Goal: Transaction & Acquisition: Obtain resource

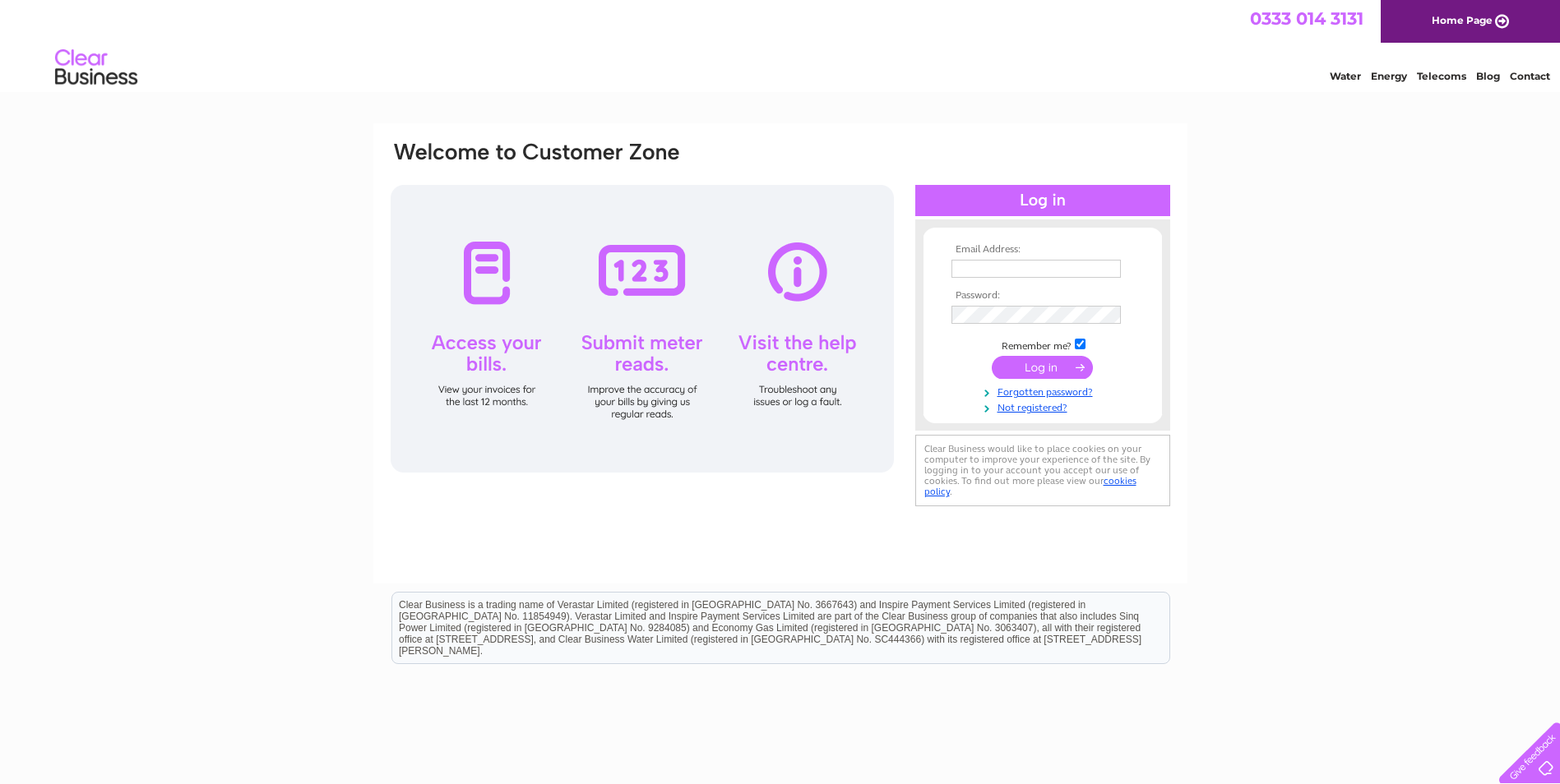
type input "invernesscar@btconnect.com"
click at [1054, 366] on input "submit" at bounding box center [1042, 366] width 101 height 23
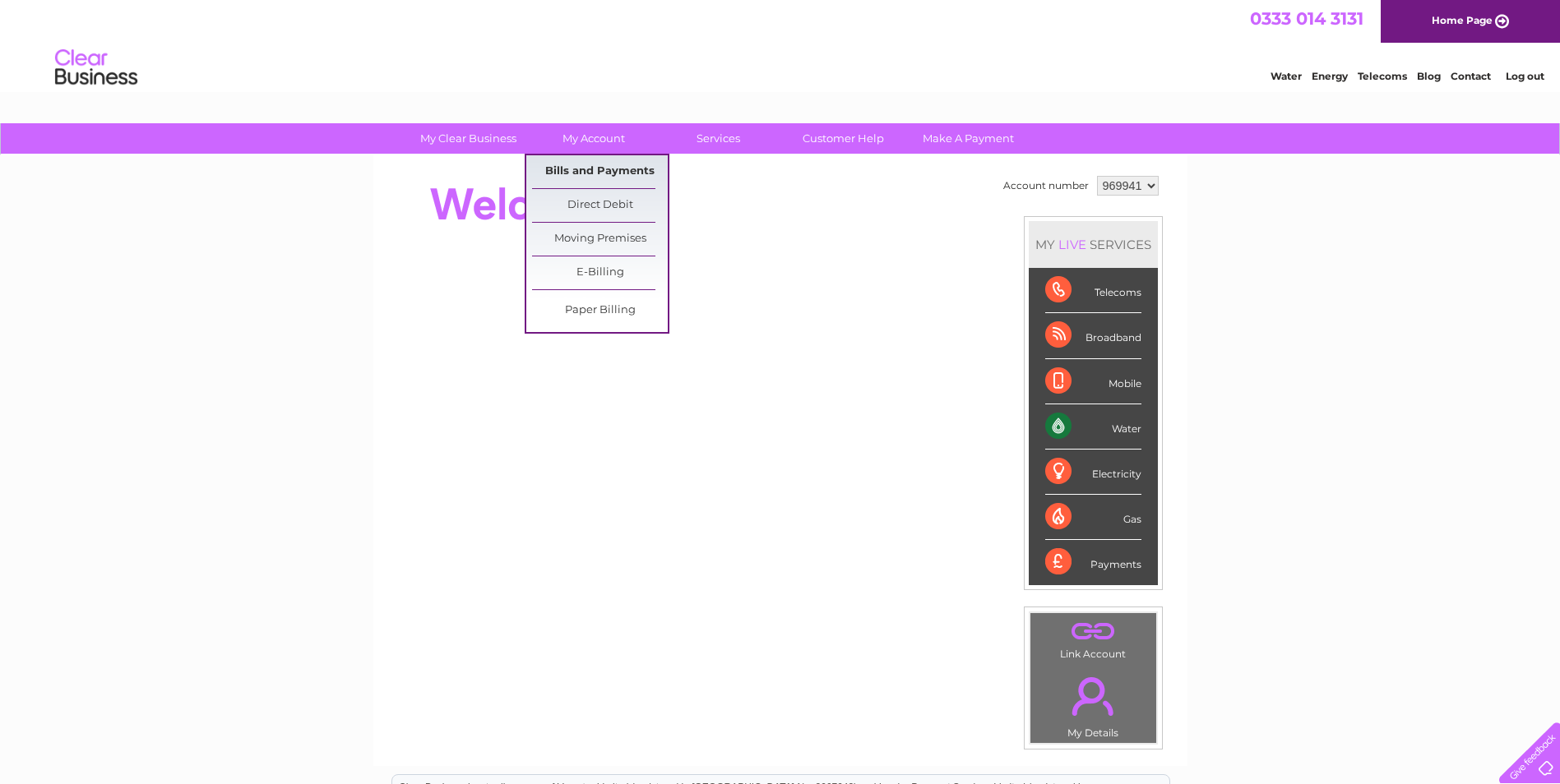
click at [603, 163] on link "Bills and Payments" at bounding box center [600, 171] width 136 height 32
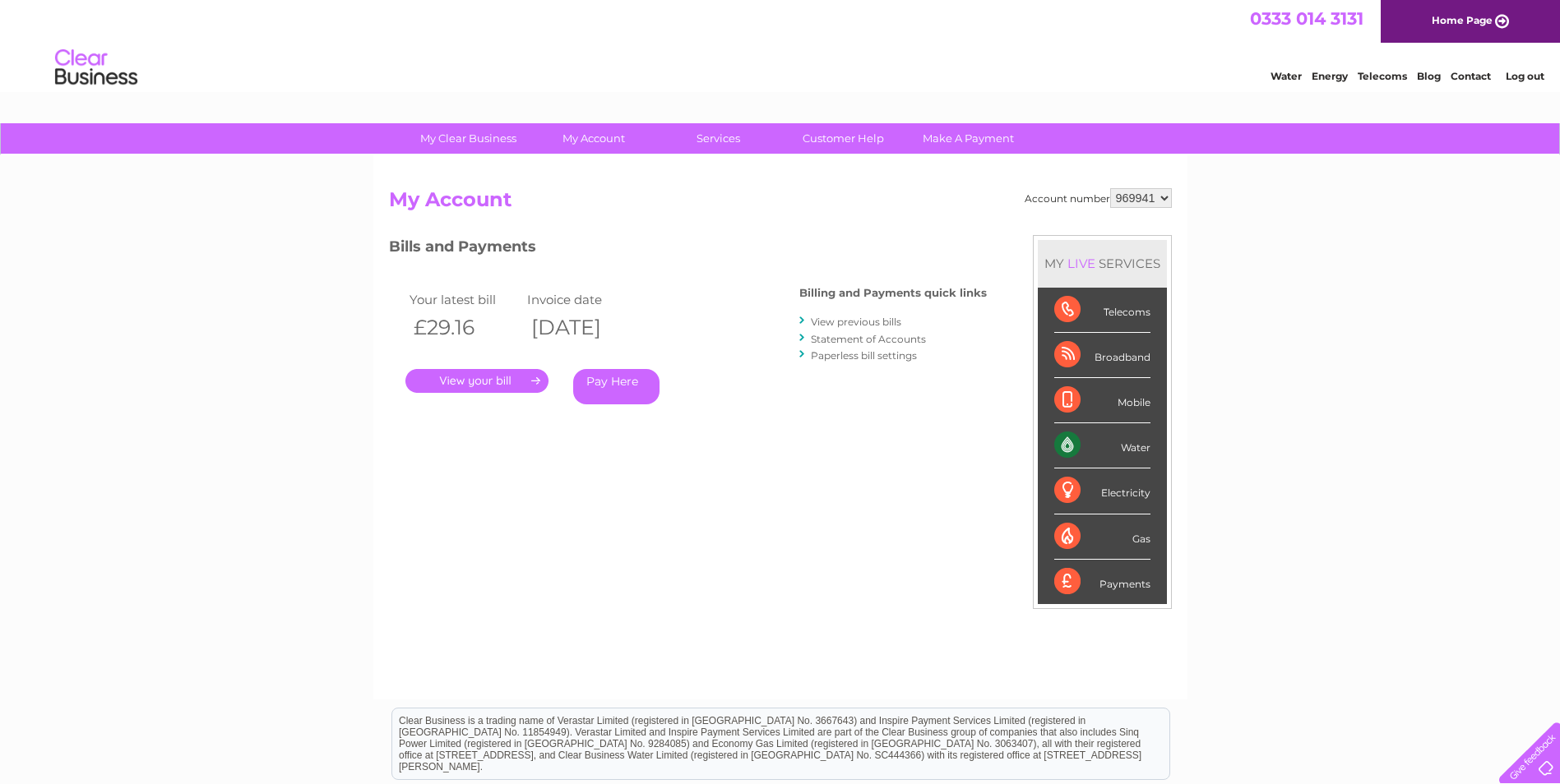
click at [528, 377] on link "." at bounding box center [477, 381] width 144 height 24
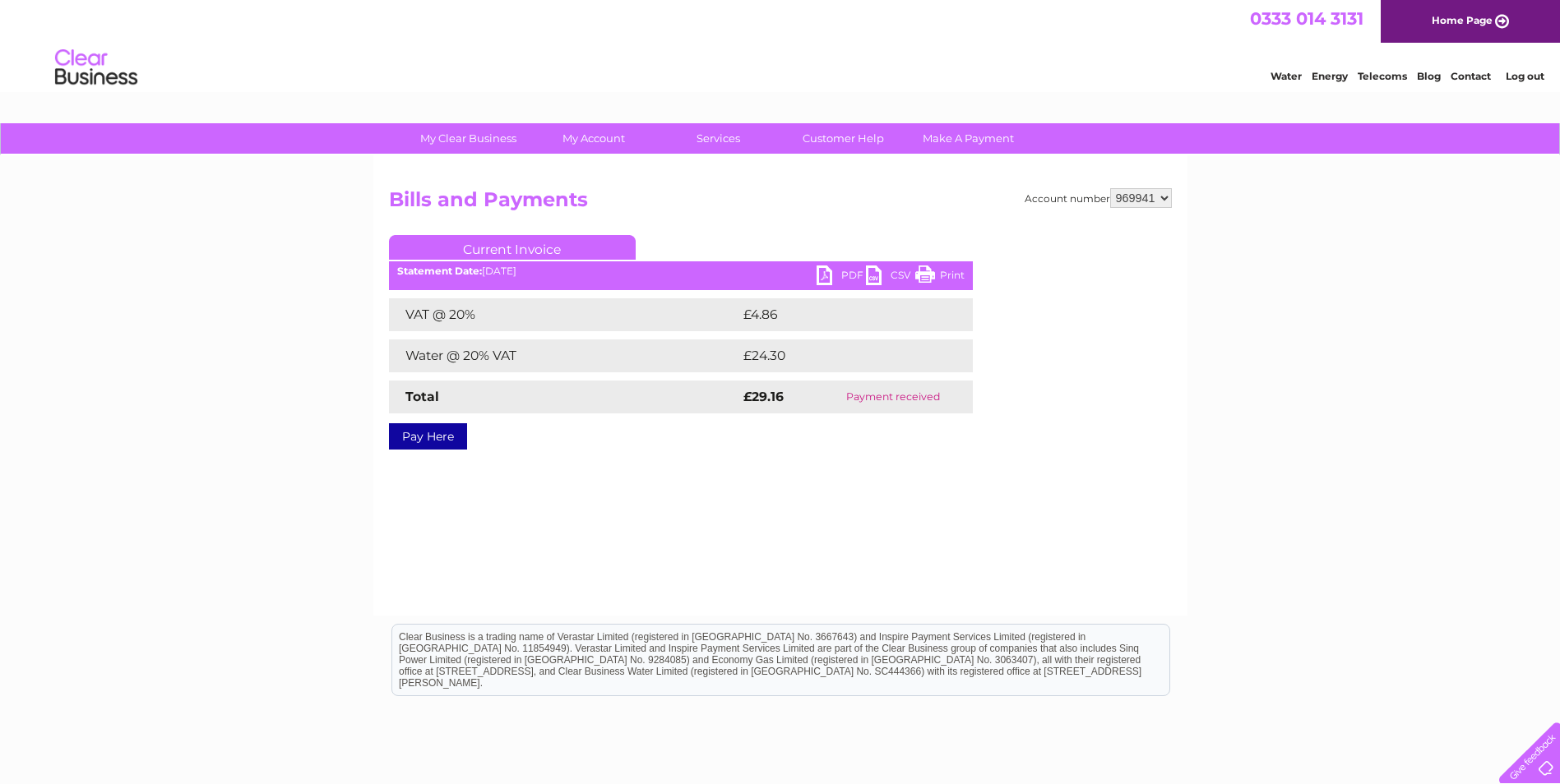
click at [823, 274] on link "PDF" at bounding box center [841, 277] width 49 height 24
click at [1524, 79] on link "Log out" at bounding box center [1525, 76] width 38 height 13
